Goal: Task Accomplishment & Management: Complete application form

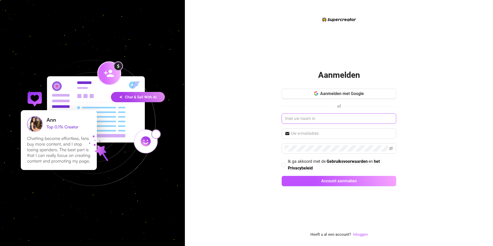
click at [339, 115] on input "text" at bounding box center [338, 118] width 114 height 10
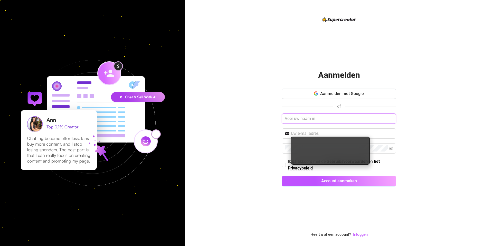
drag, startPoint x: 307, startPoint y: 124, endPoint x: 307, endPoint y: 120, distance: 4.1
click at [307, 124] on div "Aanmelden met Google of Ik ga akkoord met de Gebruiksvoorwaarden en het Privacy…" at bounding box center [338, 140] width 114 height 102
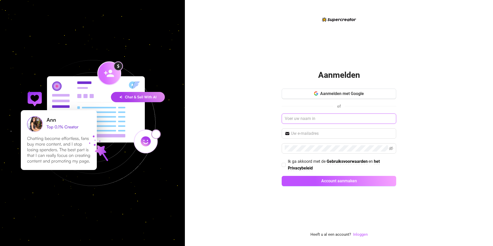
click at [306, 119] on input "text" at bounding box center [338, 118] width 114 height 10
type input "Puko"
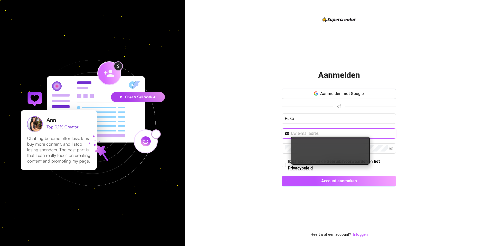
click at [338, 136] on input "text" at bounding box center [342, 133] width 102 height 6
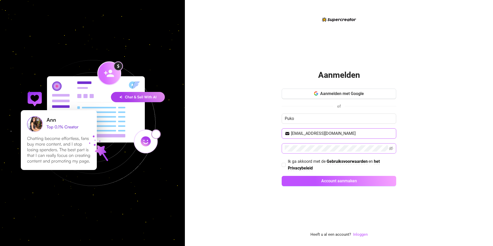
type input "[EMAIL_ADDRESS][DOMAIN_NAME]"
click at [284, 164] on input "Ik ga akkoord met de Gebruiksvoorwaarden en het Privacybeleid" at bounding box center [283, 165] width 4 height 4
checkbox input "true"
click at [394, 149] on span at bounding box center [338, 148] width 114 height 10
click at [392, 149] on icon "oog-onzichtbaar" at bounding box center [391, 148] width 4 height 4
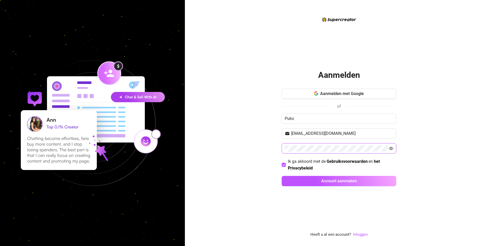
click at [390, 147] on icon "eye" at bounding box center [391, 148] width 4 height 4
click at [359, 180] on button "Account aanmaken" at bounding box center [338, 181] width 114 height 10
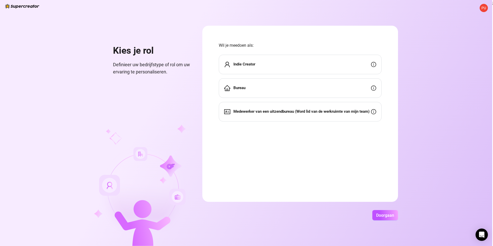
click at [279, 66] on div "Indie Creator" at bounding box center [300, 64] width 163 height 19
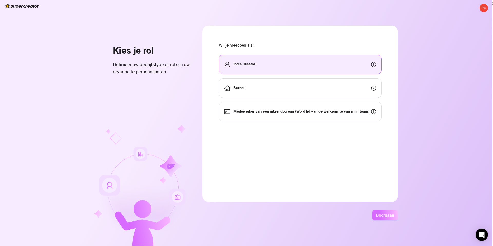
click at [385, 213] on font "Doorgaan" at bounding box center [385, 215] width 18 height 5
